Goal: Task Accomplishment & Management: Manage account settings

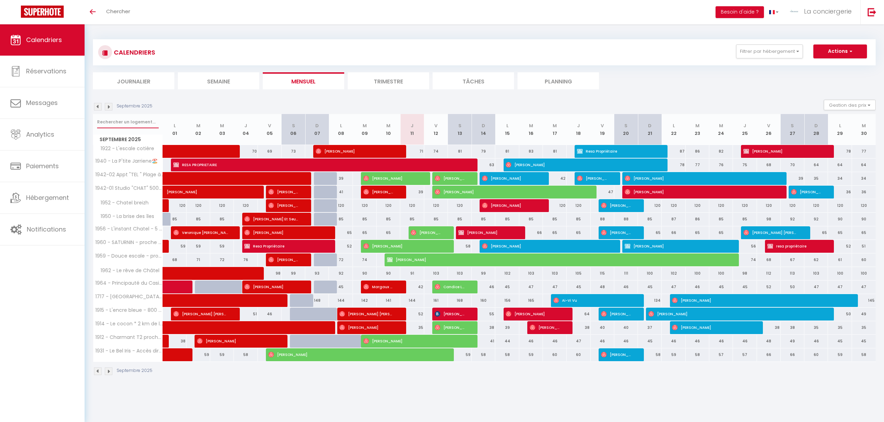
click at [120, 119] on input "text" at bounding box center [128, 122] width 62 height 13
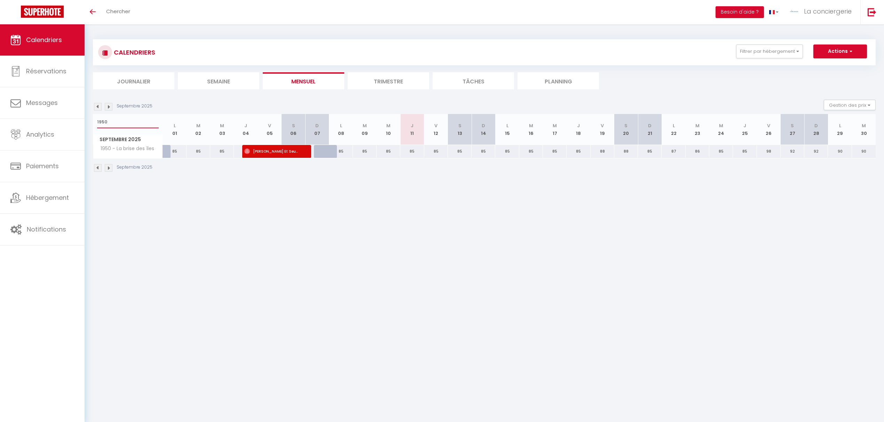
type input "1950"
click at [546, 80] on li "Planning" at bounding box center [557, 80] width 81 height 17
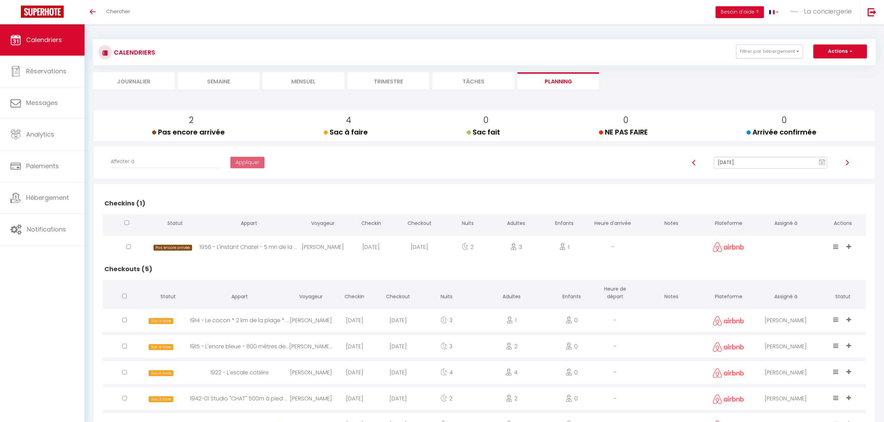
scroll to position [35, 0]
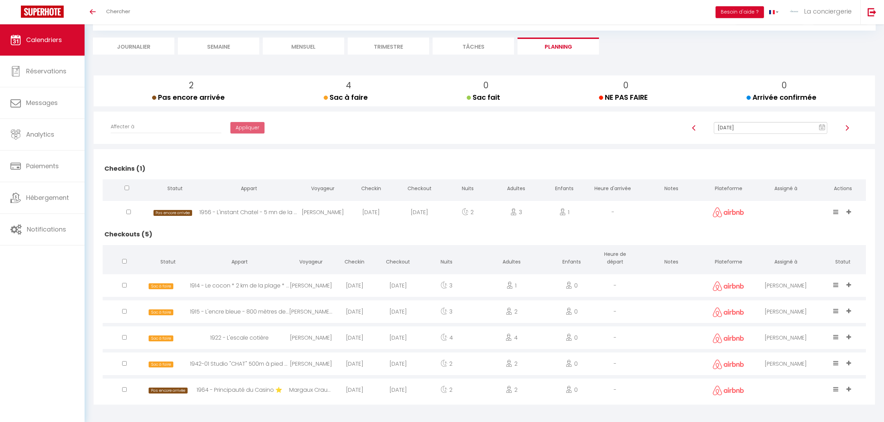
click at [305, 48] on li "Mensuel" at bounding box center [303, 46] width 81 height 17
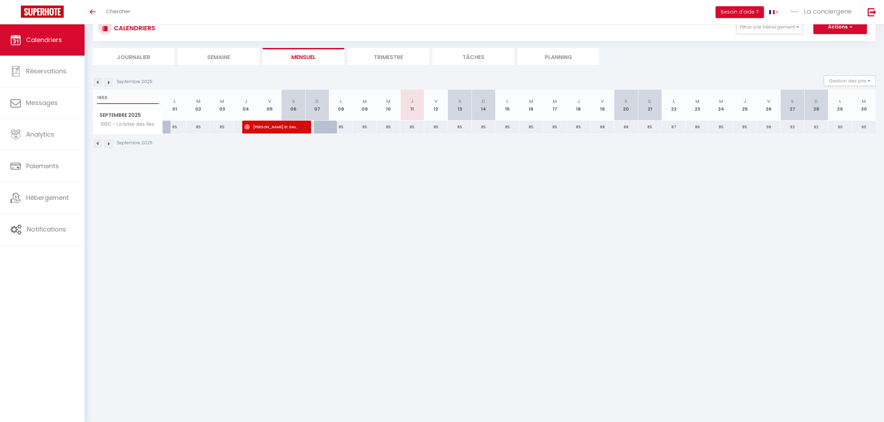
click at [113, 94] on input "1950" at bounding box center [128, 98] width 62 height 13
type input "1"
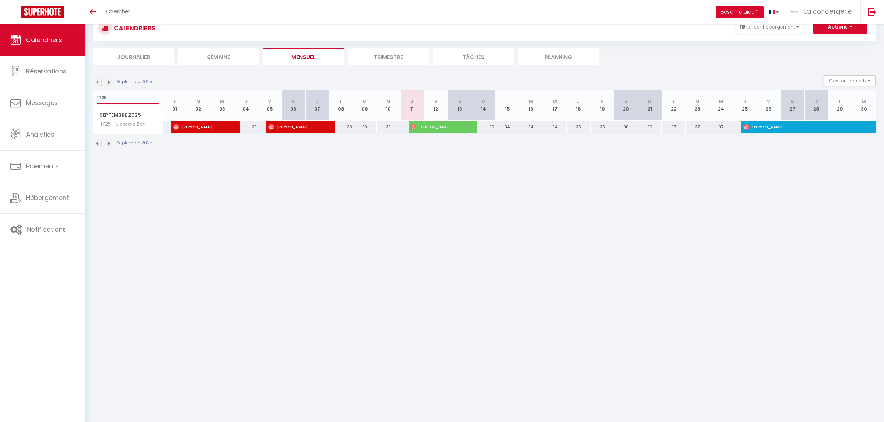
type input "1725"
click at [440, 124] on span "Antoine Ducard" at bounding box center [438, 126] width 55 height 13
select select "OK"
select select "0"
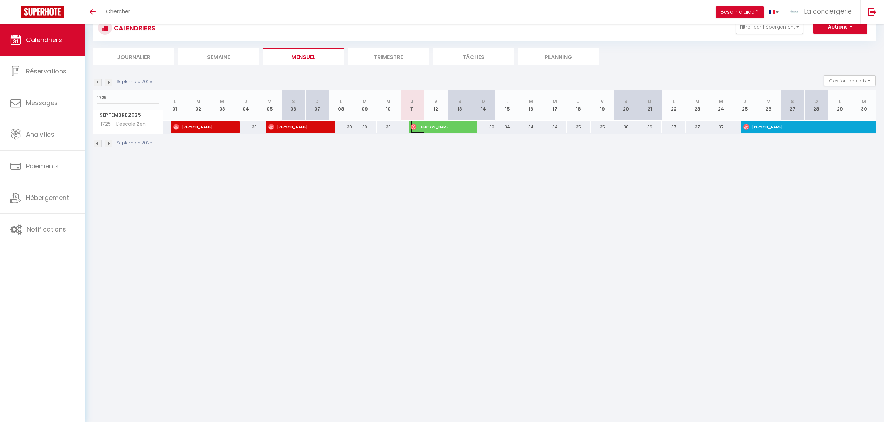
select select "0"
select select "1"
select select
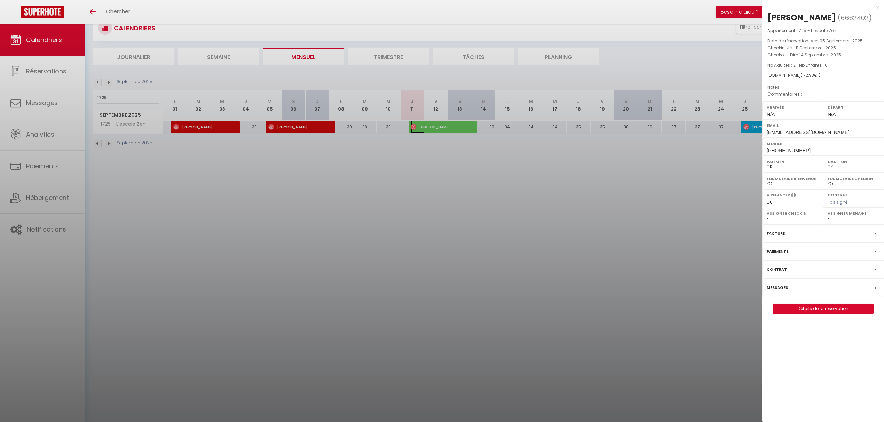
select select "26452"
click at [431, 219] on div at bounding box center [442, 211] width 884 height 422
